Goal: Check status: Check status

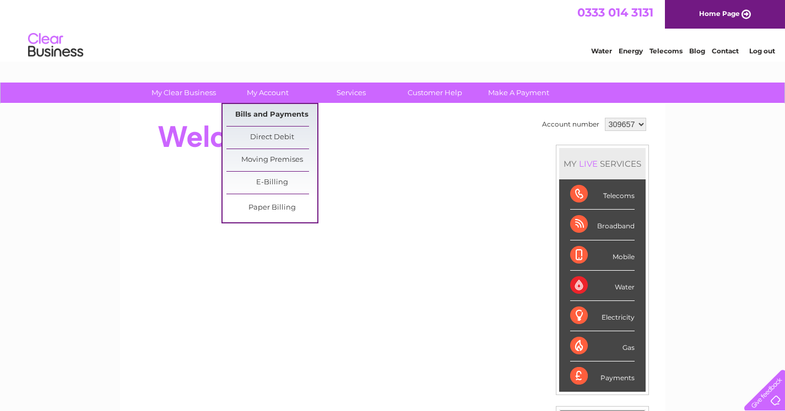
click at [267, 111] on link "Bills and Payments" at bounding box center [271, 115] width 91 height 22
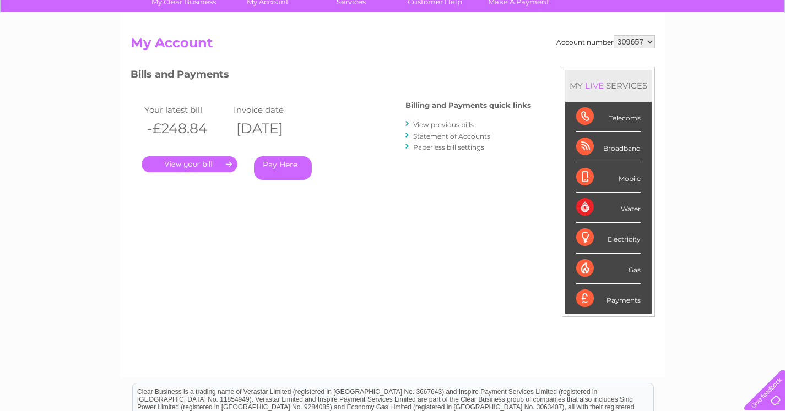
scroll to position [110, 0]
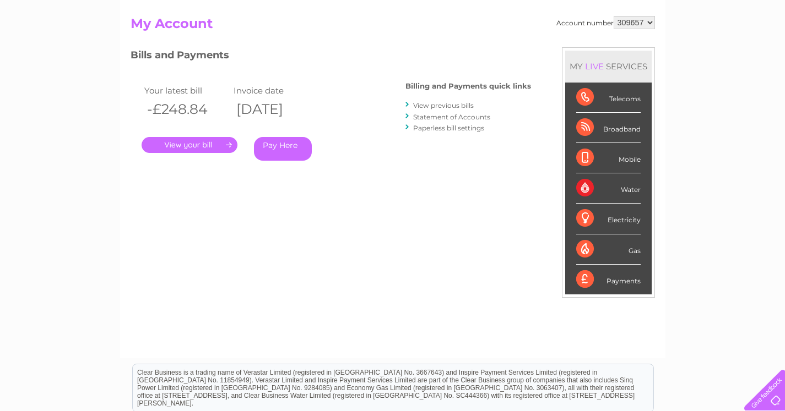
click at [183, 145] on link "." at bounding box center [190, 145] width 96 height 16
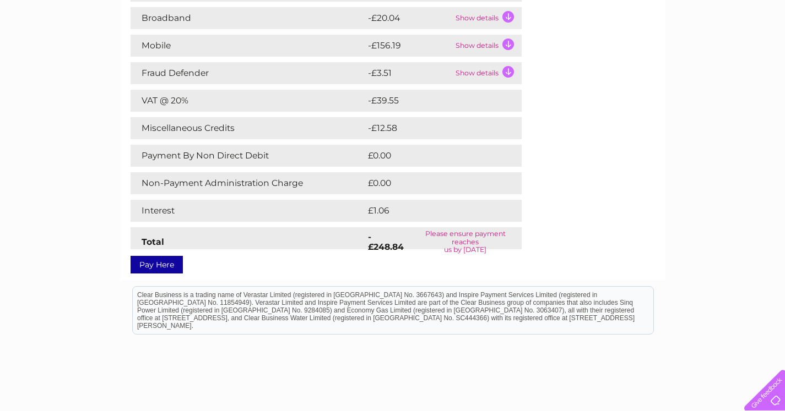
scroll to position [110, 0]
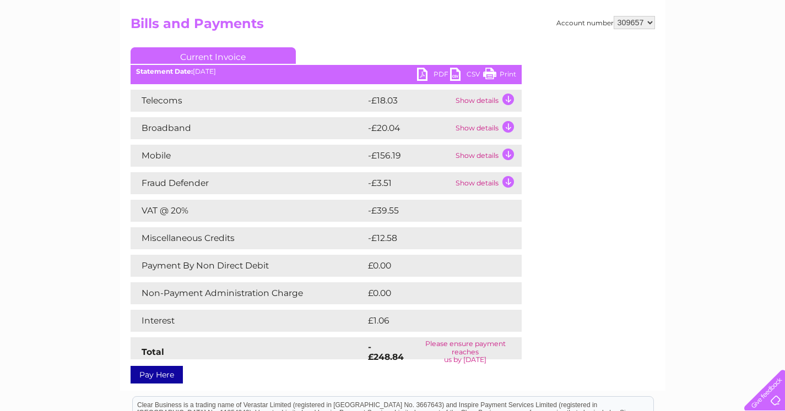
click at [432, 75] on link "PDF" at bounding box center [433, 76] width 33 height 16
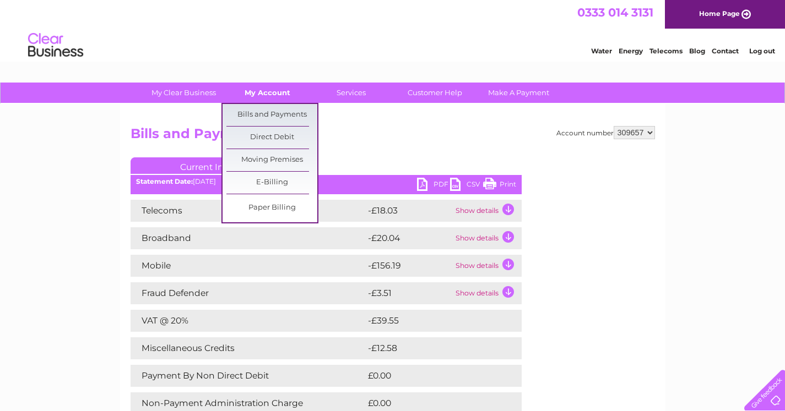
click at [261, 92] on link "My Account" at bounding box center [267, 93] width 91 height 20
click at [266, 111] on link "Bills and Payments" at bounding box center [271, 115] width 91 height 22
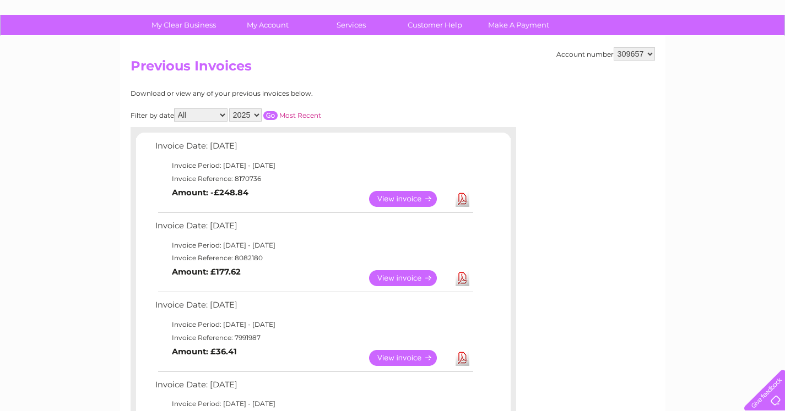
scroll to position [110, 0]
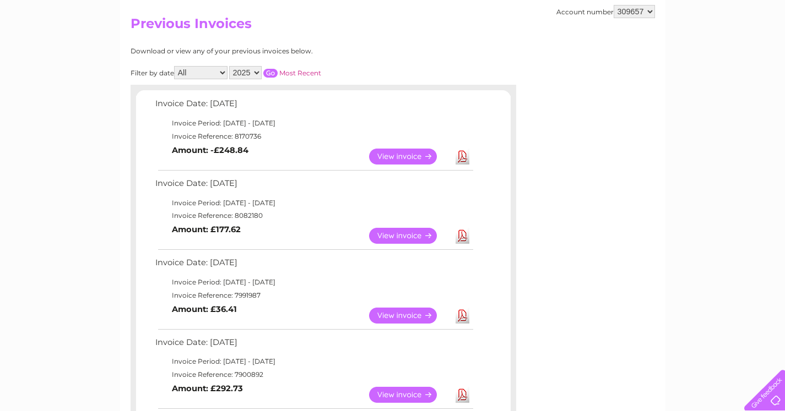
click at [409, 233] on link "View" at bounding box center [409, 236] width 81 height 16
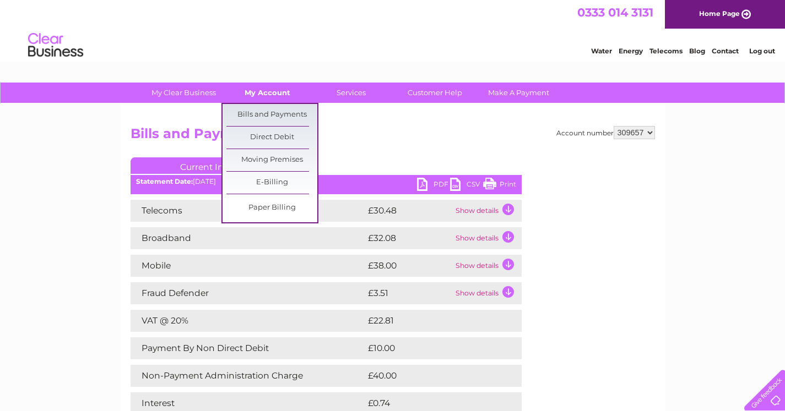
click at [262, 97] on link "My Account" at bounding box center [267, 93] width 91 height 20
